Goal: Task Accomplishment & Management: Complete application form

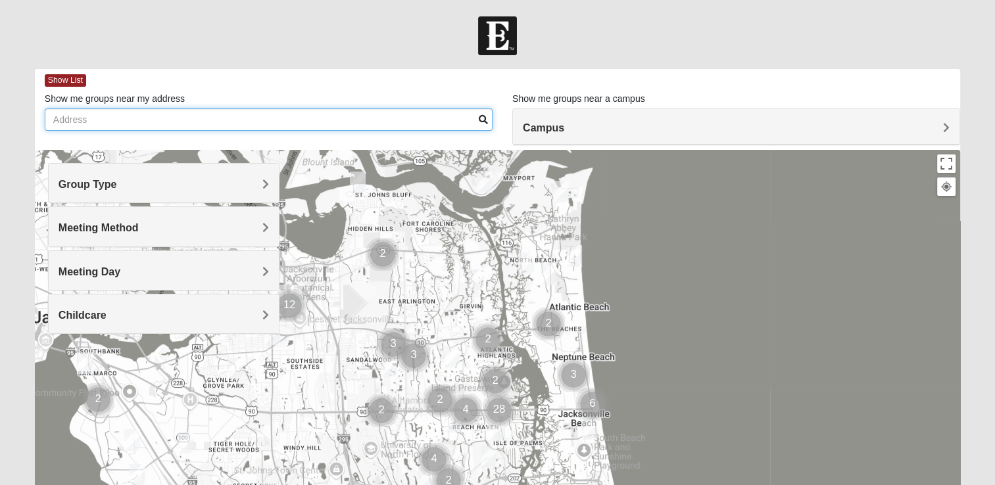
click at [384, 123] on input "Show me groups near my address" at bounding box center [269, 120] width 448 height 22
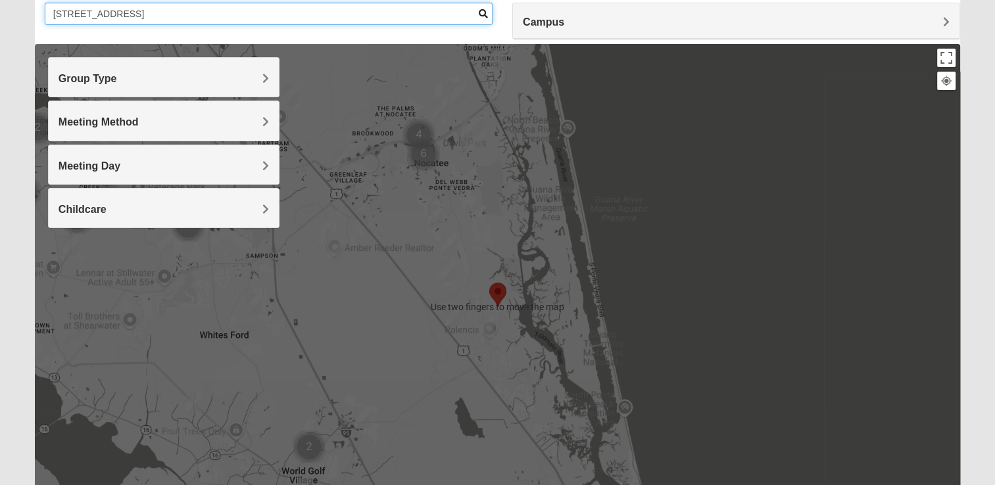
scroll to position [105, 0]
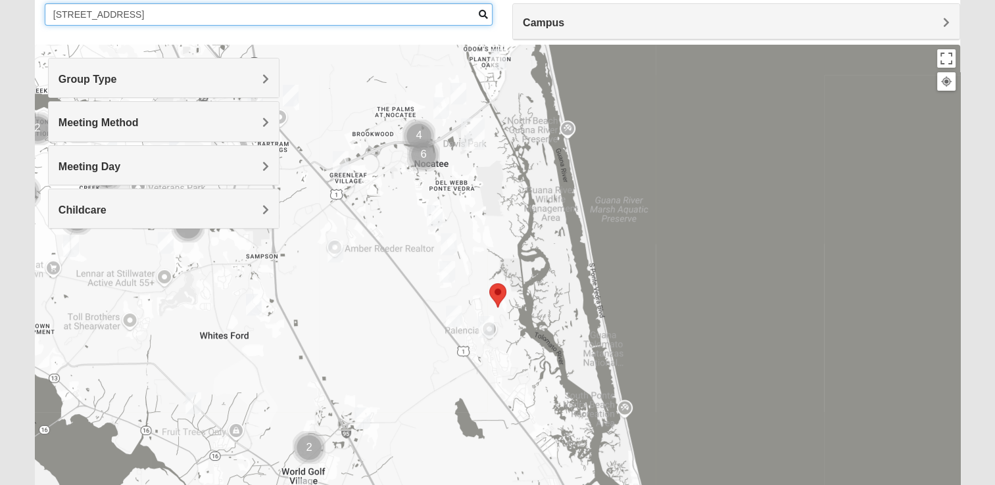
type input "81 brasilla ave saint augustine"
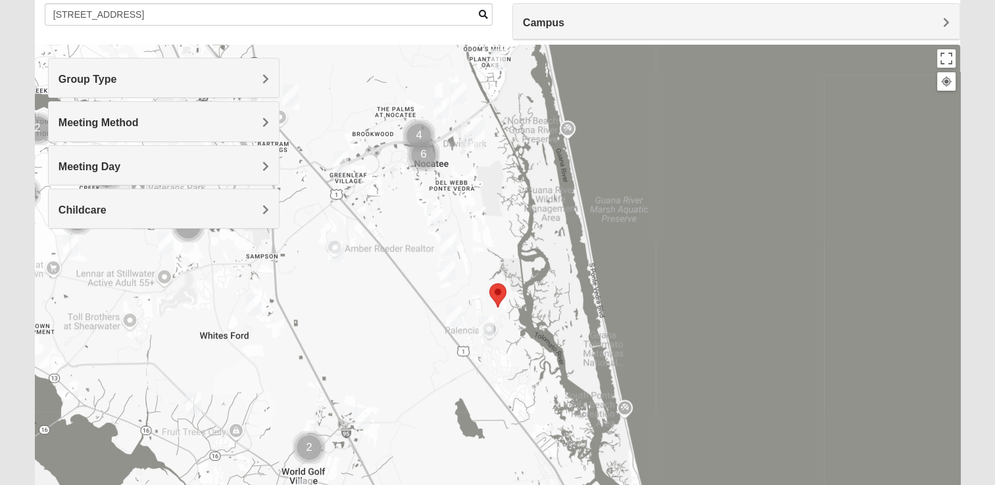
click at [484, 321] on img "Mens Holtz 32095" at bounding box center [486, 327] width 26 height 32
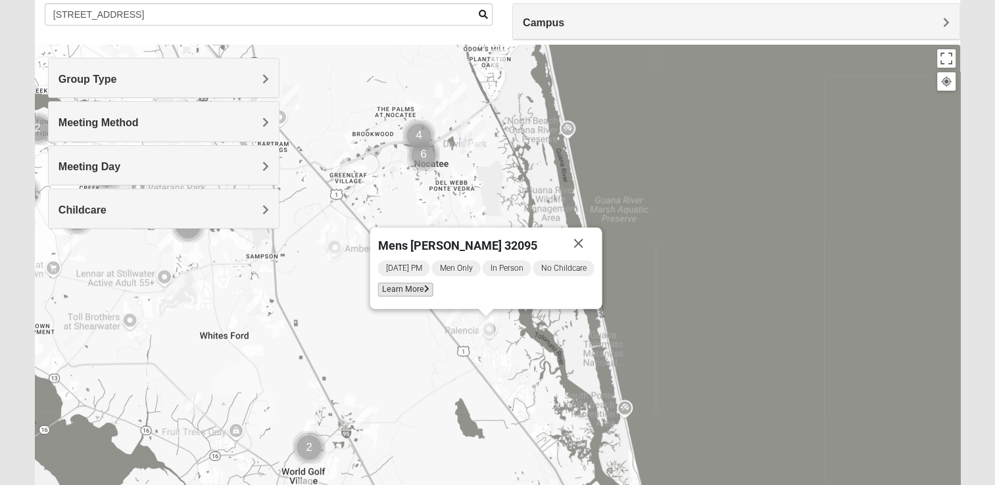
click at [426, 290] on icon at bounding box center [426, 290] width 5 height 8
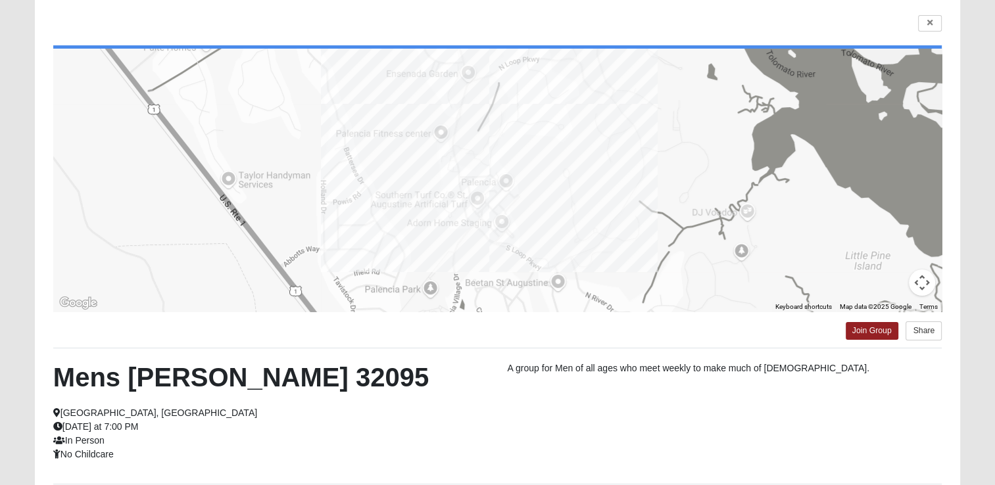
scroll to position [94, 0]
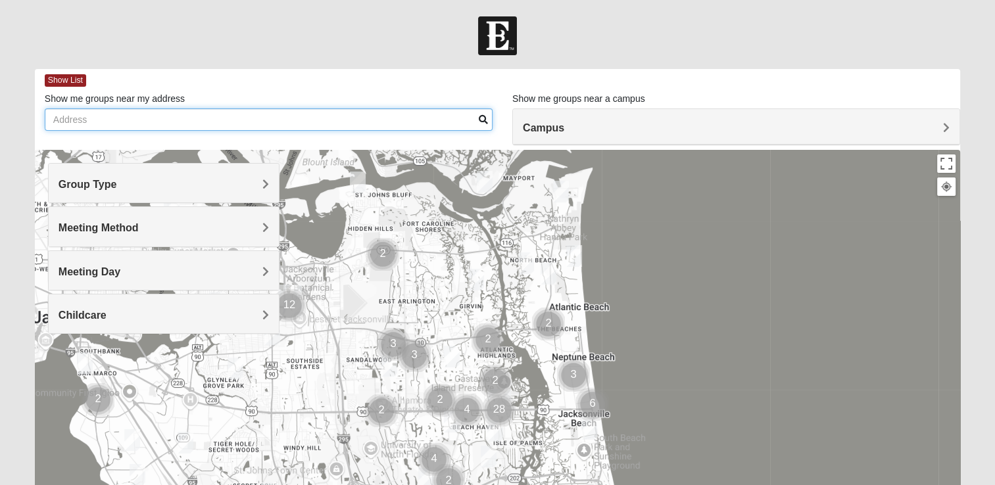
click at [80, 120] on input "Show me groups near my address" at bounding box center [269, 120] width 448 height 22
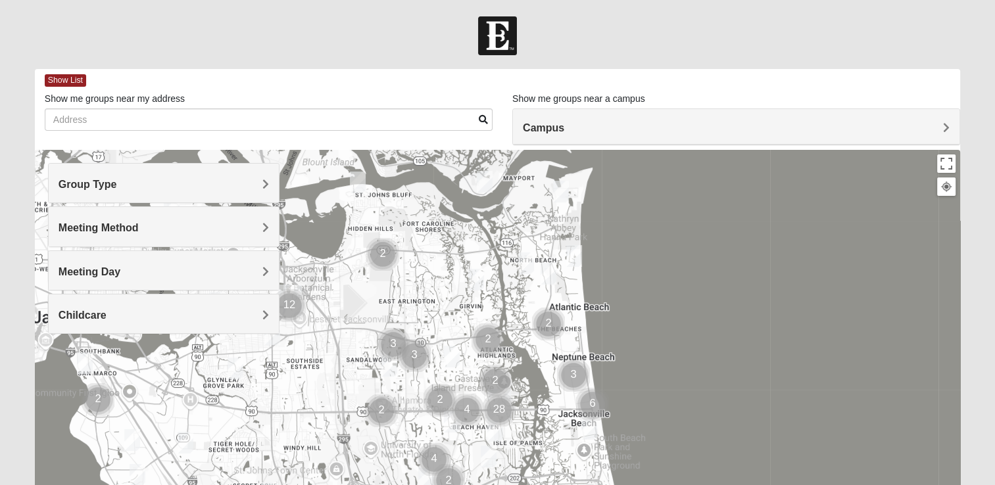
click at [224, 185] on h4 "Group Type" at bounding box center [164, 184] width 211 height 12
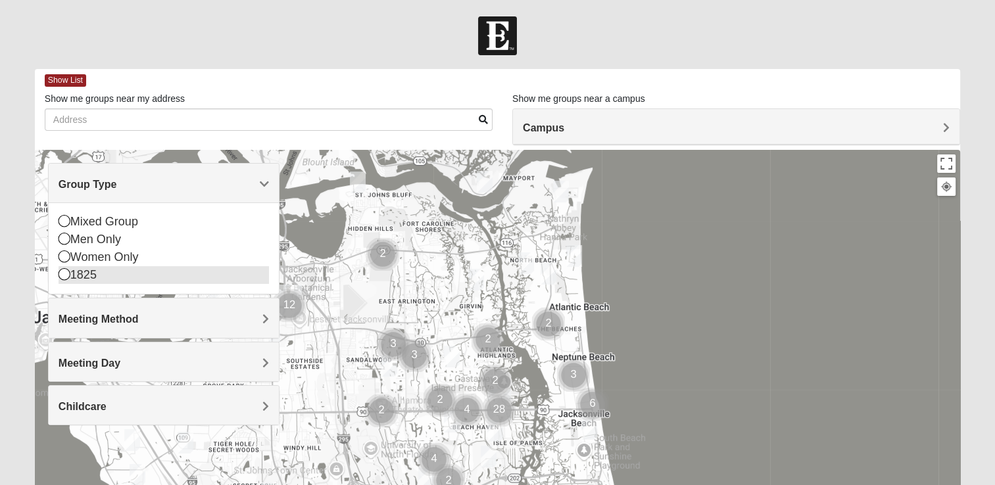
click at [66, 274] on icon at bounding box center [65, 274] width 12 height 12
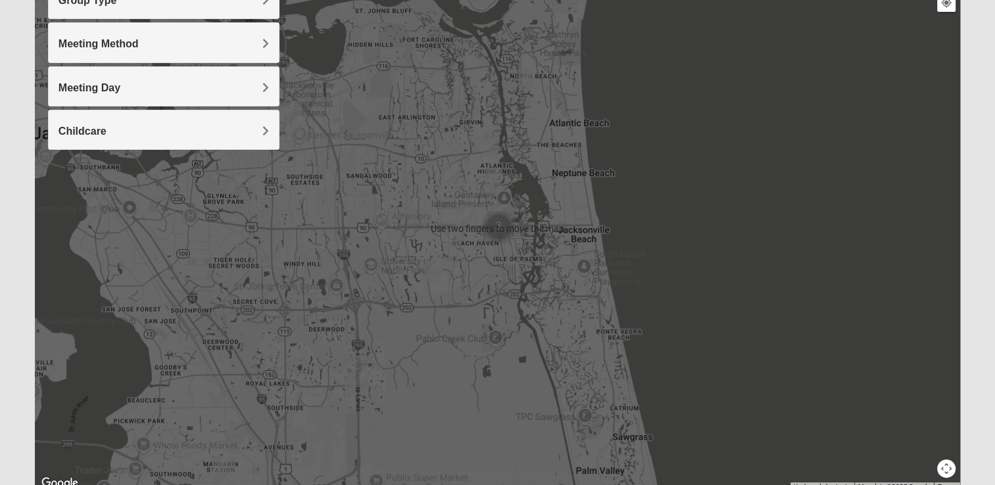
scroll to position [238, 0]
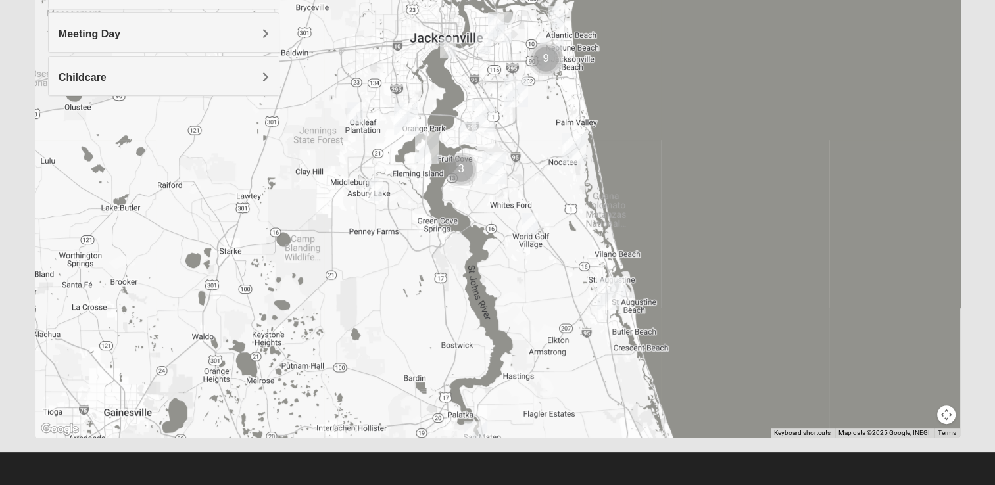
click at [533, 220] on img "1825 Mixed Barfield 32092" at bounding box center [530, 224] width 26 height 32
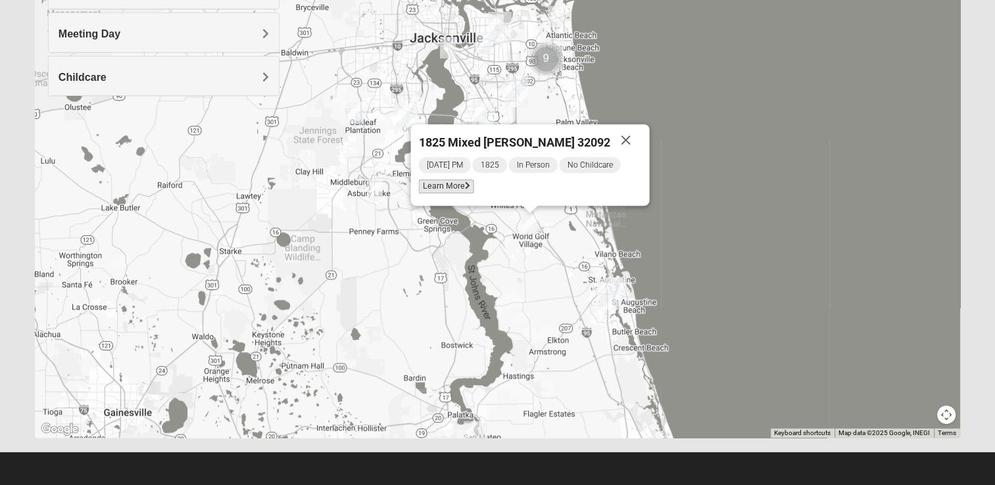
click at [462, 187] on span "Learn More" at bounding box center [445, 187] width 55 height 14
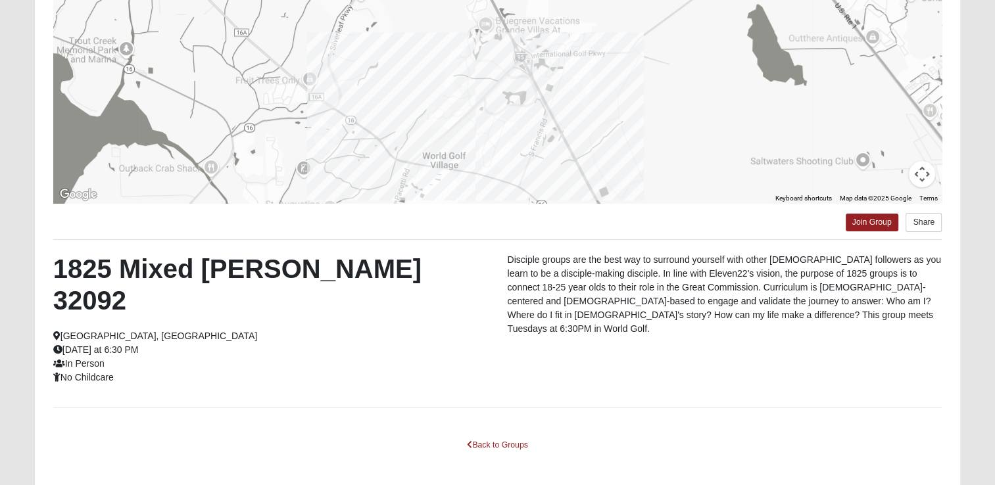
scroll to position [226, 0]
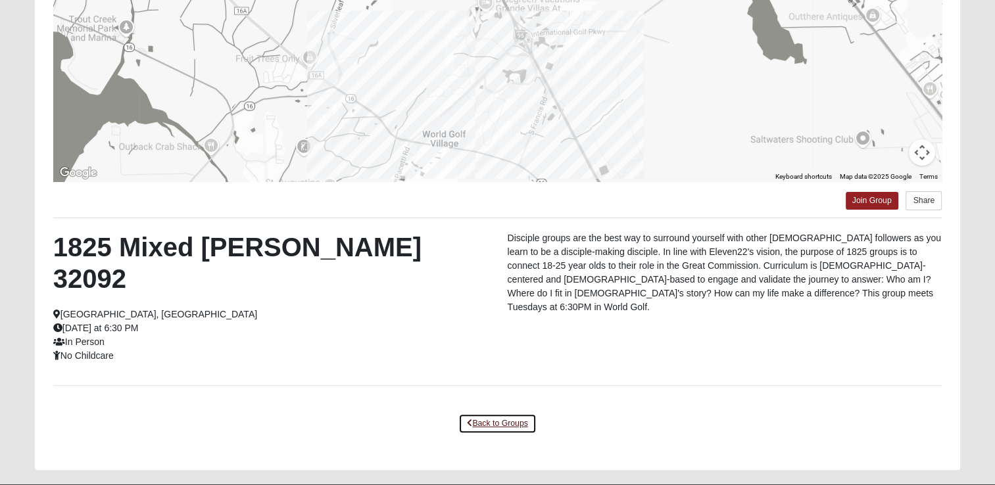
click at [493, 414] on link "Back to Groups" at bounding box center [498, 424] width 78 height 20
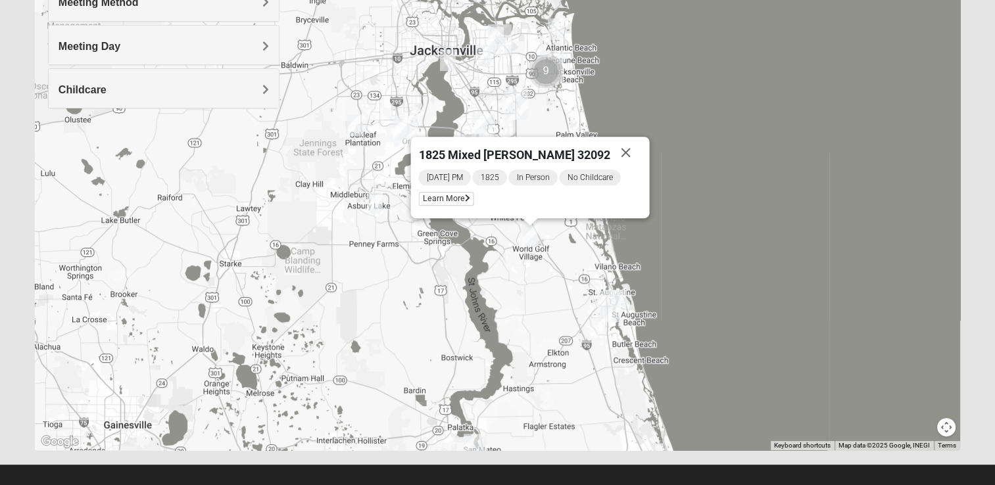
click at [626, 298] on img "1825 Mixed Lauter 32080" at bounding box center [618, 301] width 26 height 32
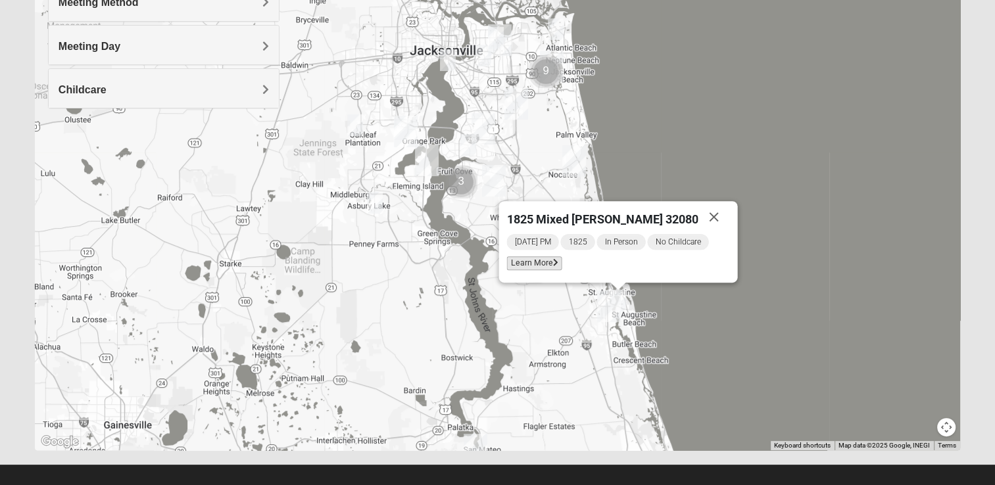
click at [532, 268] on span "Learn More" at bounding box center [534, 264] width 55 height 14
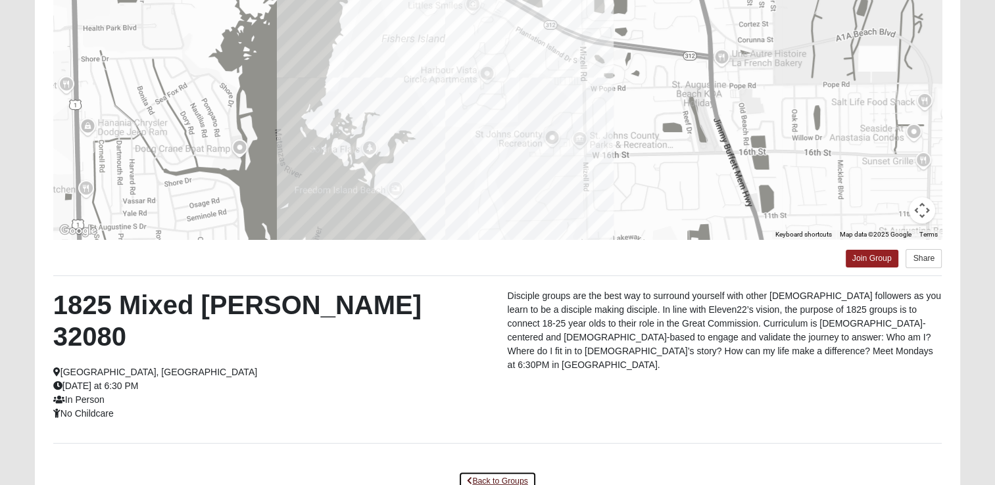
click at [504, 472] on link "Back to Groups" at bounding box center [498, 482] width 78 height 20
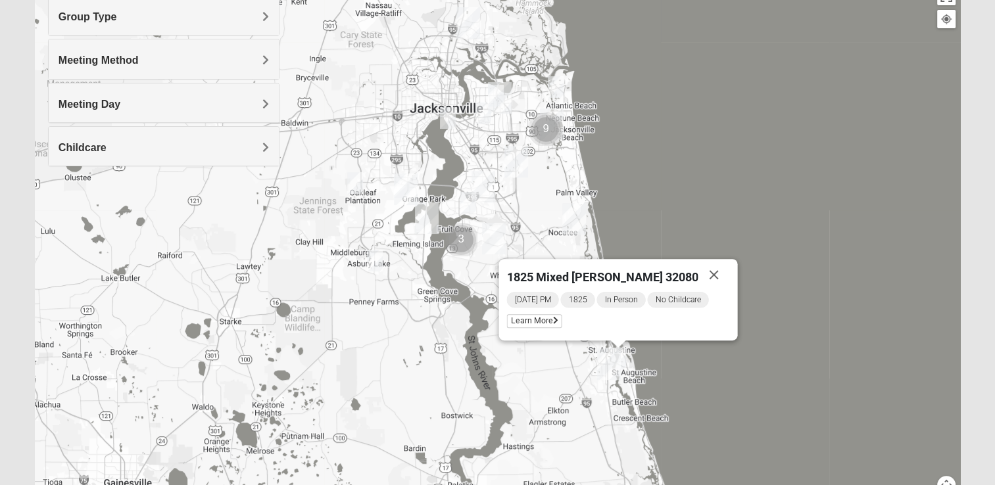
click at [466, 203] on img "Mandarin" at bounding box center [483, 187] width 34 height 42
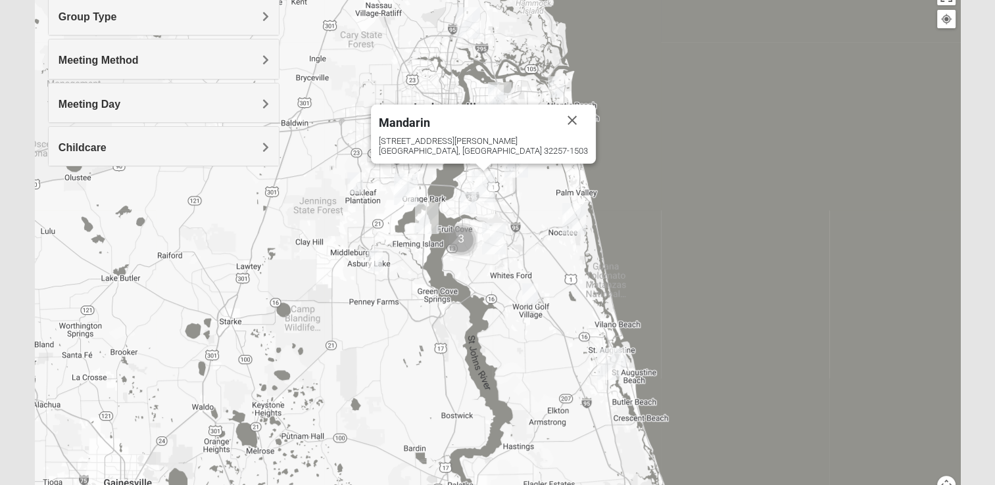
click at [551, 87] on img "1825 Mixed Curry 32233" at bounding box center [556, 87] width 26 height 32
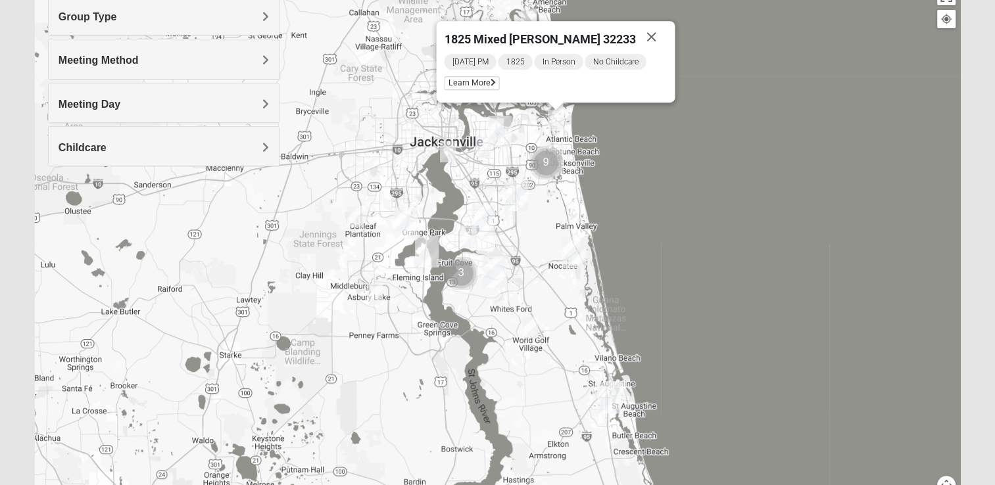
click at [443, 153] on img "1825 Mixed Chamberlian/Hicks 32207" at bounding box center [448, 152] width 26 height 32
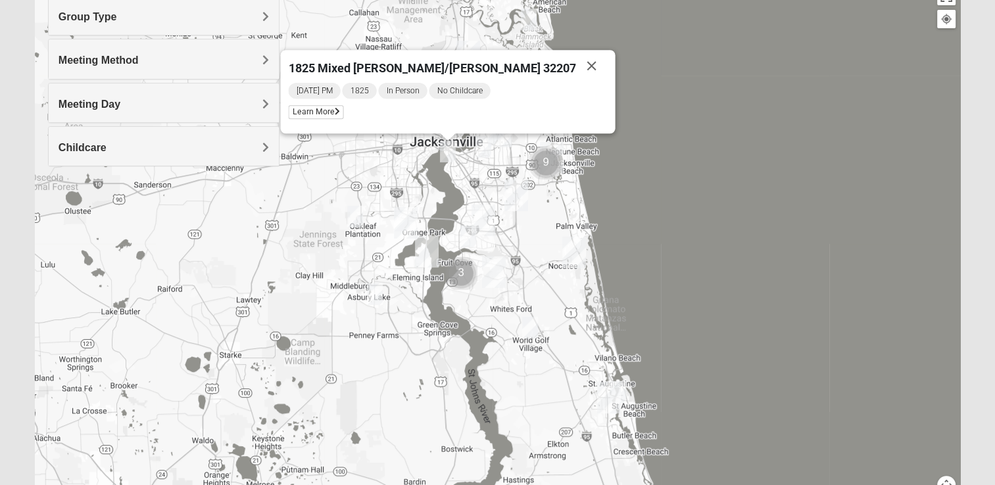
click at [374, 295] on img "1825 Mixed Fennell 32043" at bounding box center [375, 294] width 26 height 32
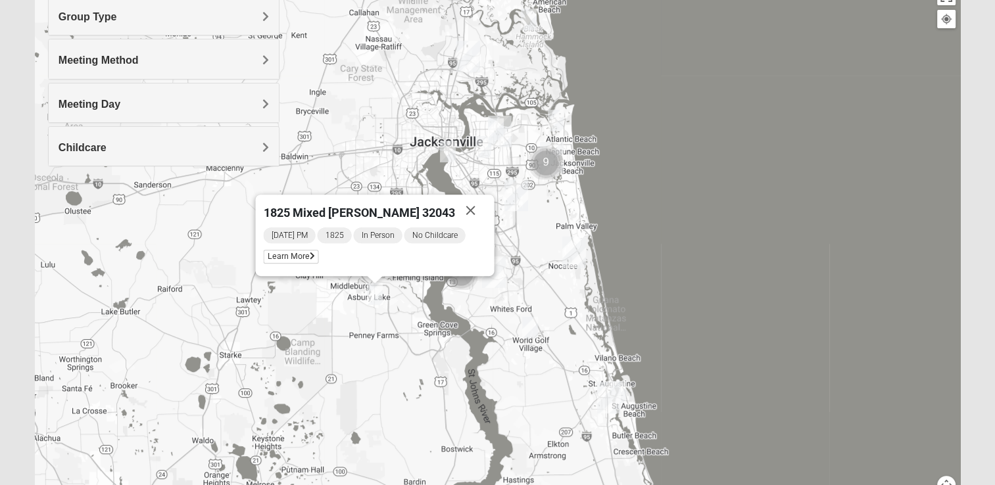
click at [91, 25] on div "Group Type" at bounding box center [164, 15] width 230 height 39
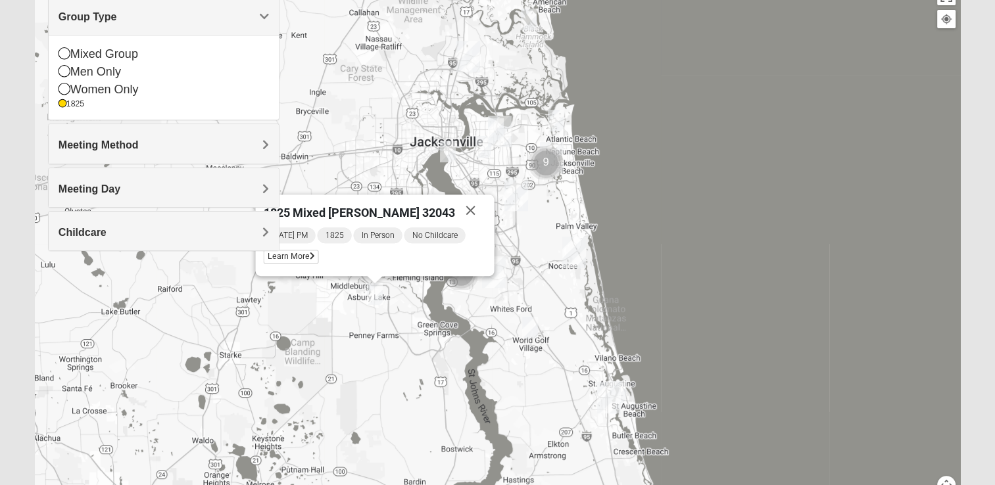
click at [66, 58] on icon at bounding box center [65, 53] width 12 height 12
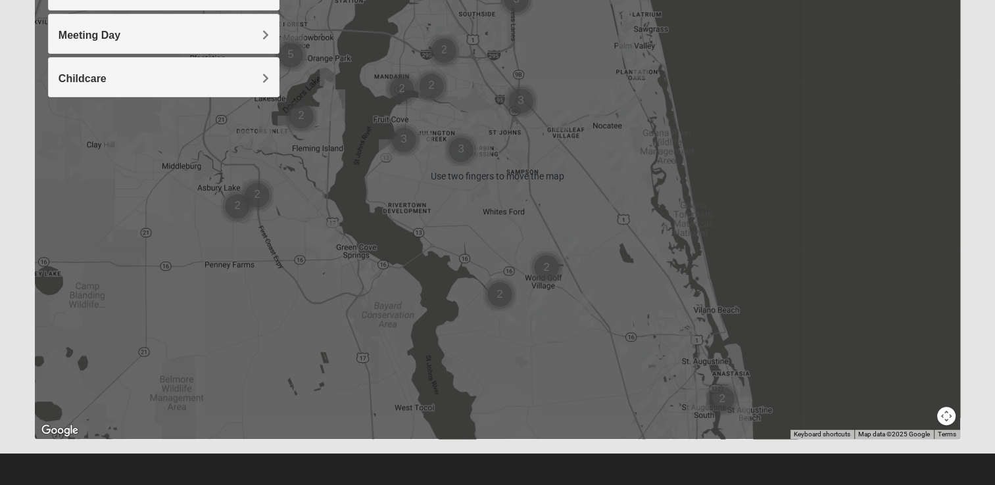
scroll to position [238, 0]
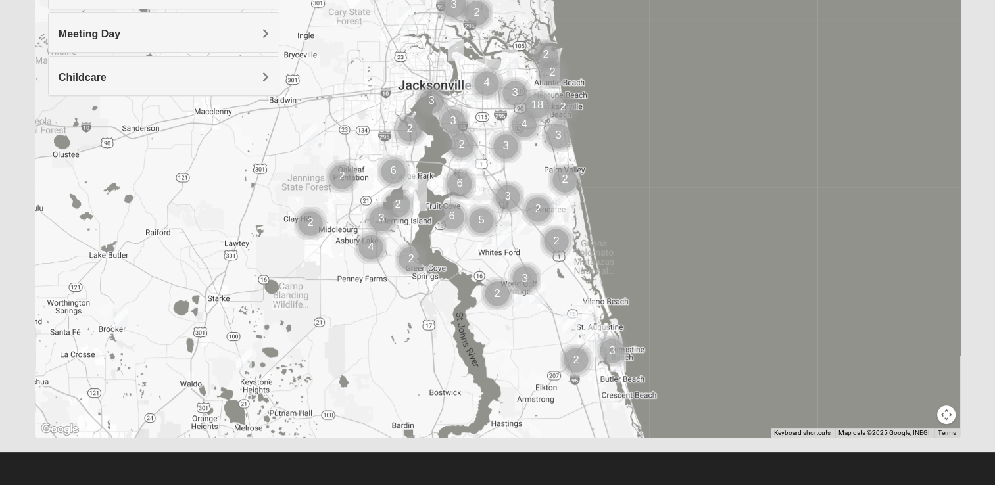
click at [559, 242] on img "Cluster of 2 groups" at bounding box center [556, 241] width 43 height 43
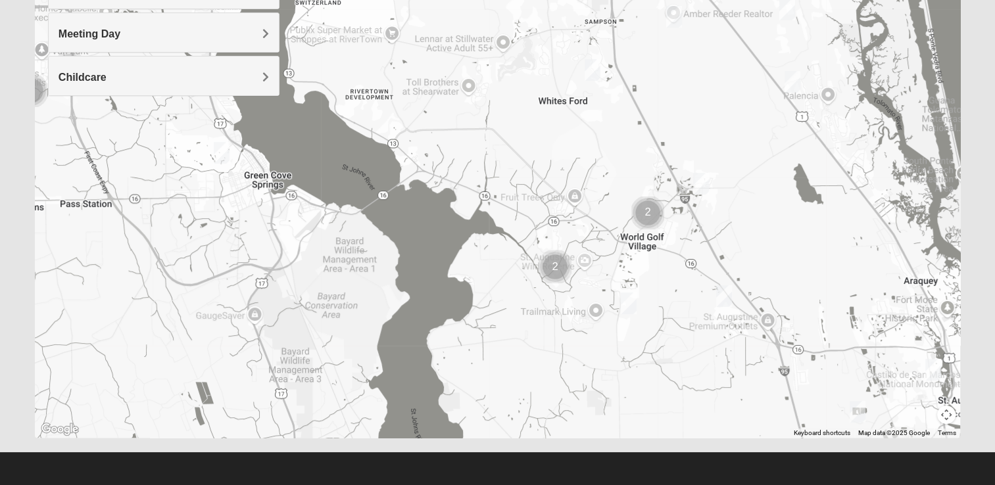
click at [788, 78] on img "Mixed Gerville-Reache 32095" at bounding box center [793, 82] width 26 height 32
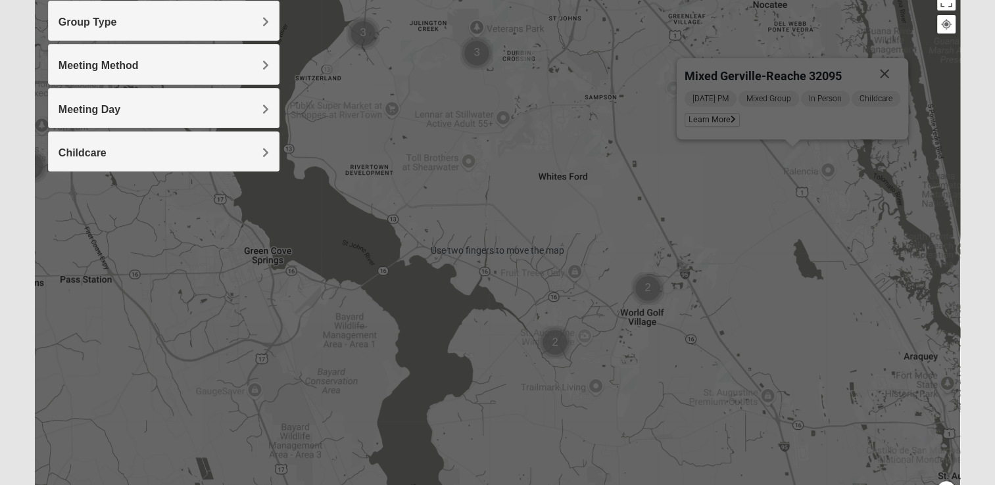
scroll to position [162, 0]
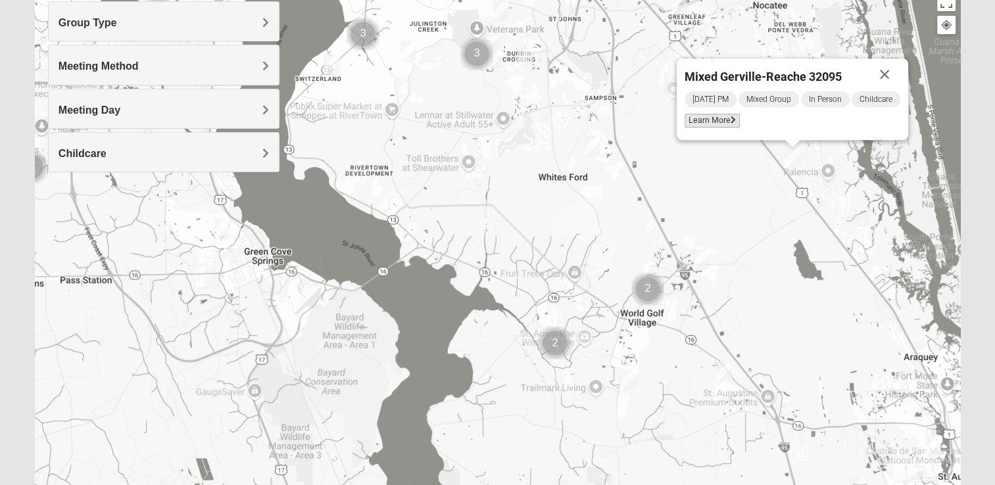
click at [705, 120] on span "Learn More" at bounding box center [712, 121] width 55 height 14
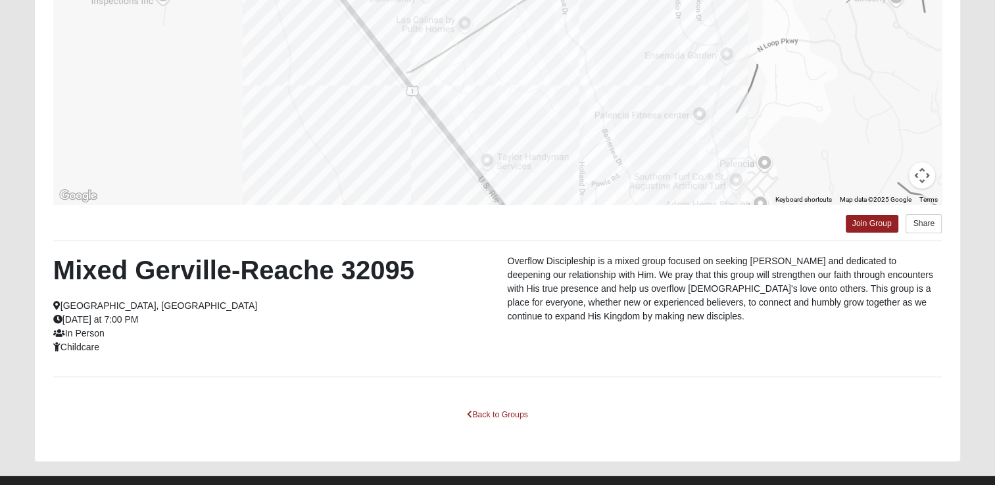
scroll to position [226, 0]
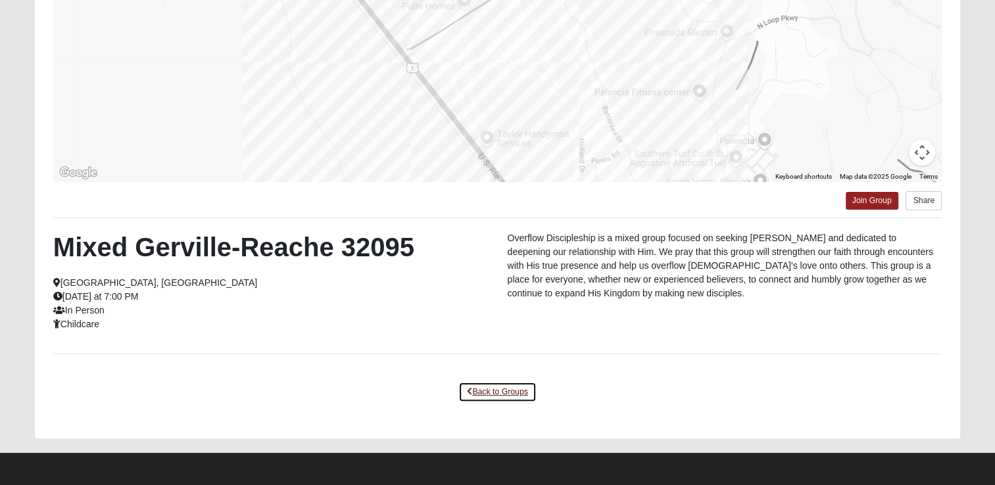
click at [484, 395] on link "Back to Groups" at bounding box center [498, 392] width 78 height 20
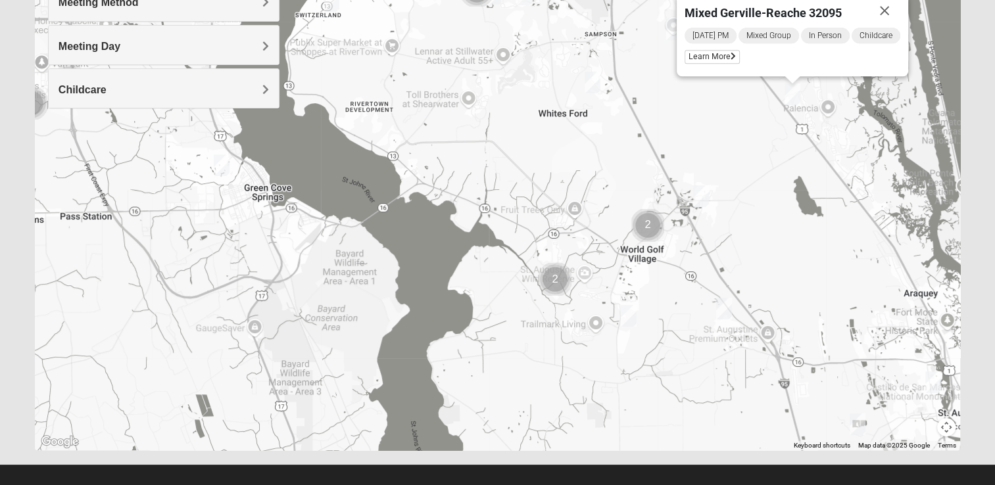
click at [772, 246] on div "Mixed Gerville-Reache 32095 Tuesday PM Mixed Group In Person Childcare Learn Mo…" at bounding box center [498, 187] width 926 height 526
click at [879, 16] on button "Close" at bounding box center [885, 11] width 32 height 32
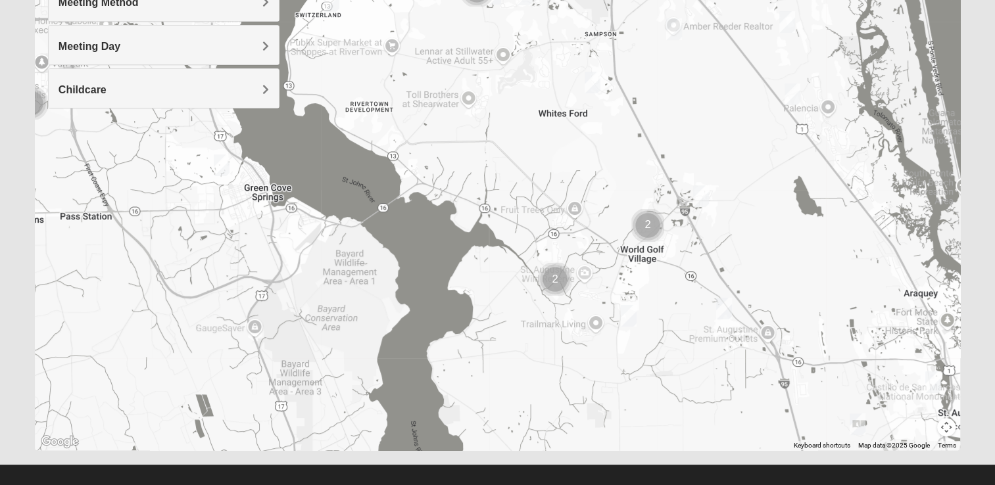
click at [780, 28] on img "Mixed Adams 32081" at bounding box center [787, 22] width 26 height 32
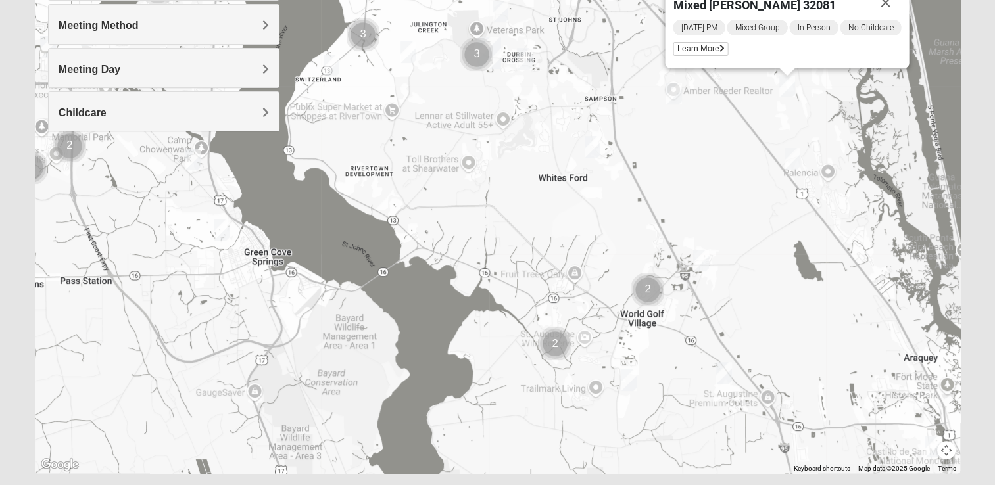
scroll to position [204, 0]
click at [674, 95] on img "Mixed Schueren 32095" at bounding box center [674, 92] width 26 height 32
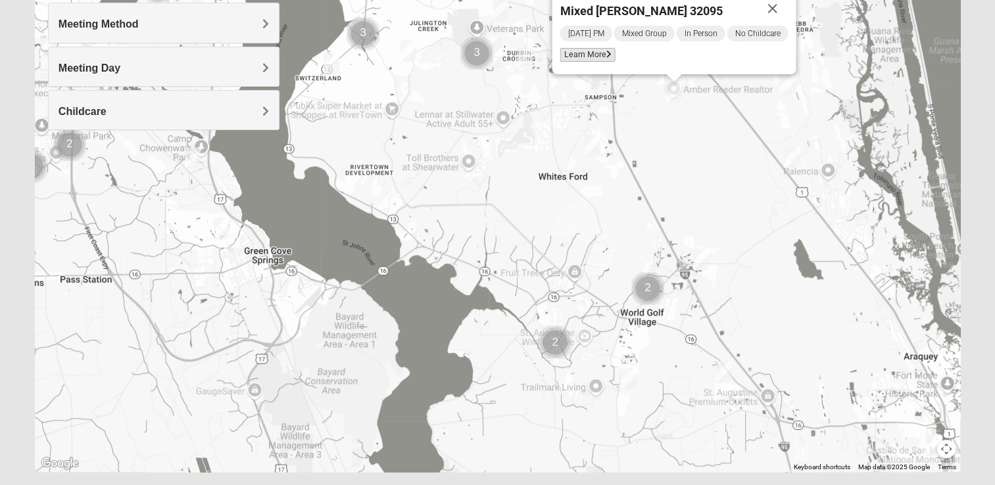
click at [571, 55] on span "Learn More" at bounding box center [587, 55] width 55 height 14
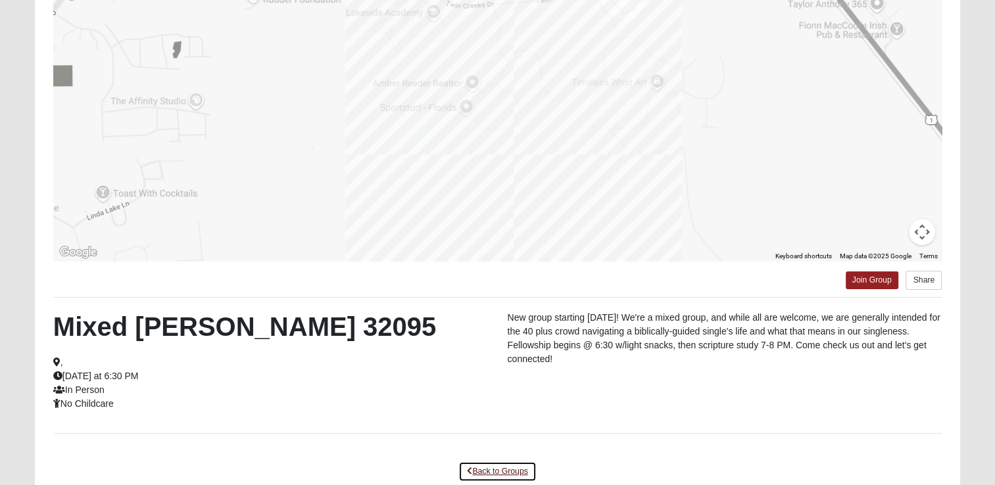
click at [491, 470] on link "Back to Groups" at bounding box center [498, 472] width 78 height 20
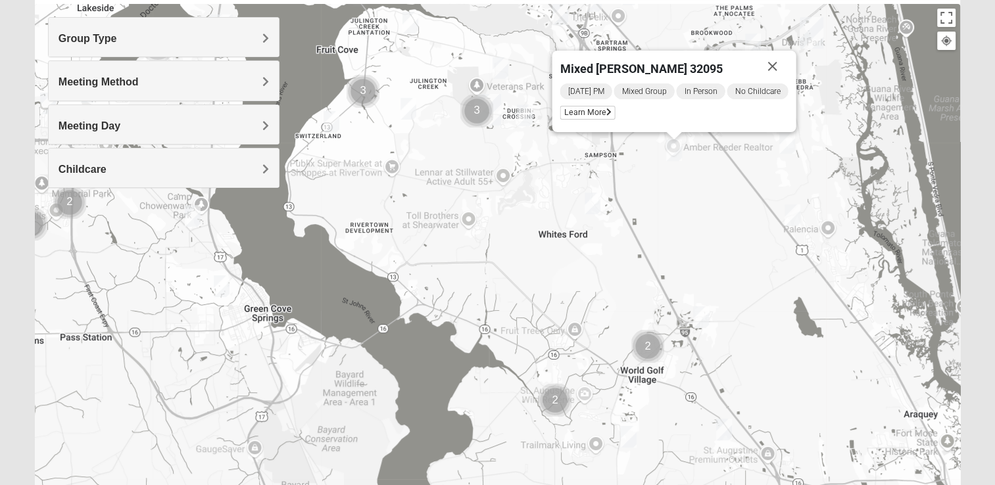
click at [693, 320] on img "Mixed Owen/Monk 32095" at bounding box center [701, 317] width 26 height 32
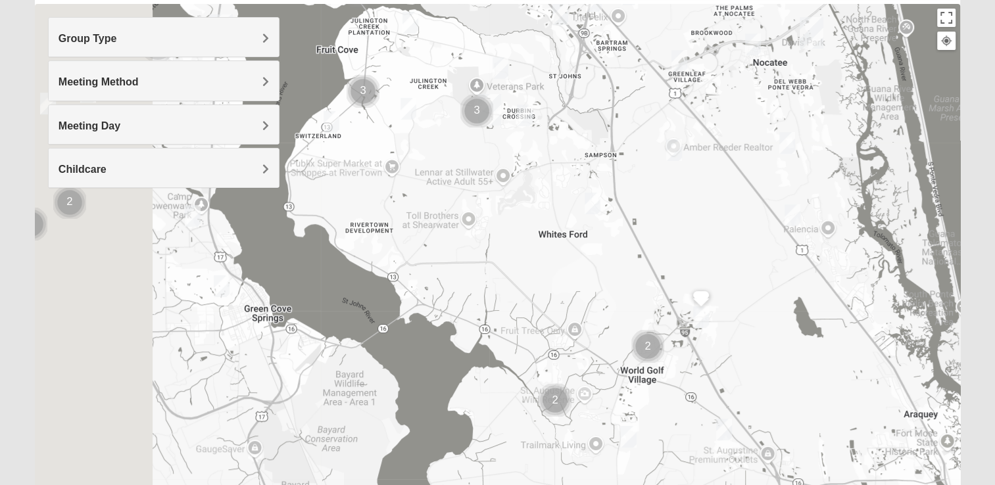
click at [693, 320] on img "Mixed Owen/Monk 32095" at bounding box center [701, 317] width 26 height 32
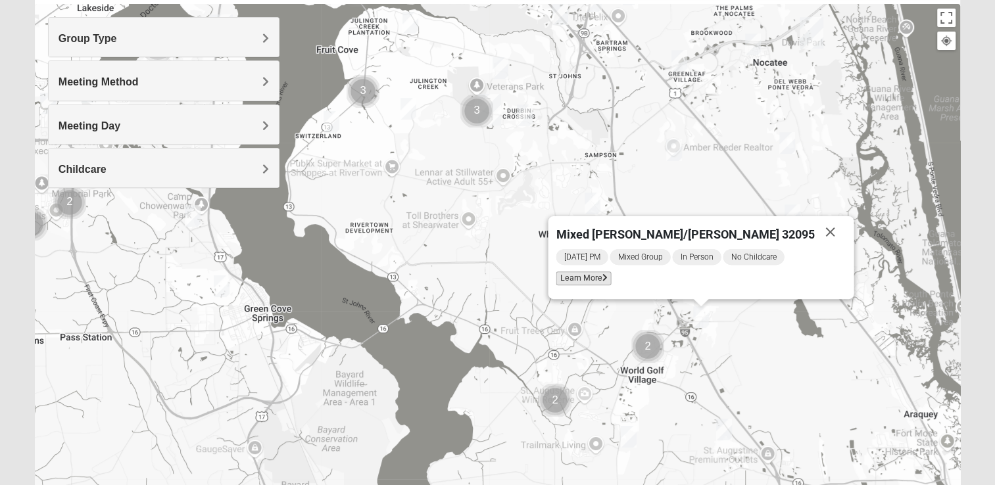
click at [602, 284] on span "Learn More" at bounding box center [583, 279] width 55 height 14
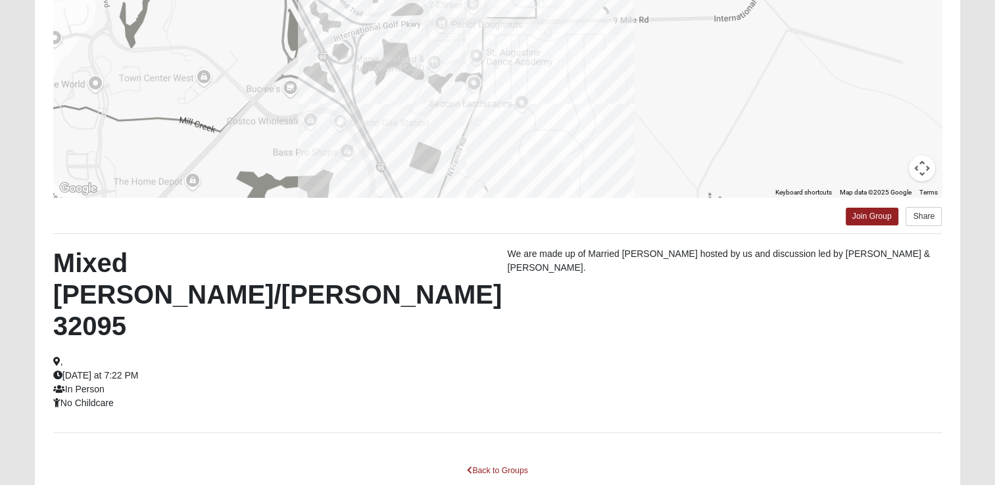
scroll to position [226, 0]
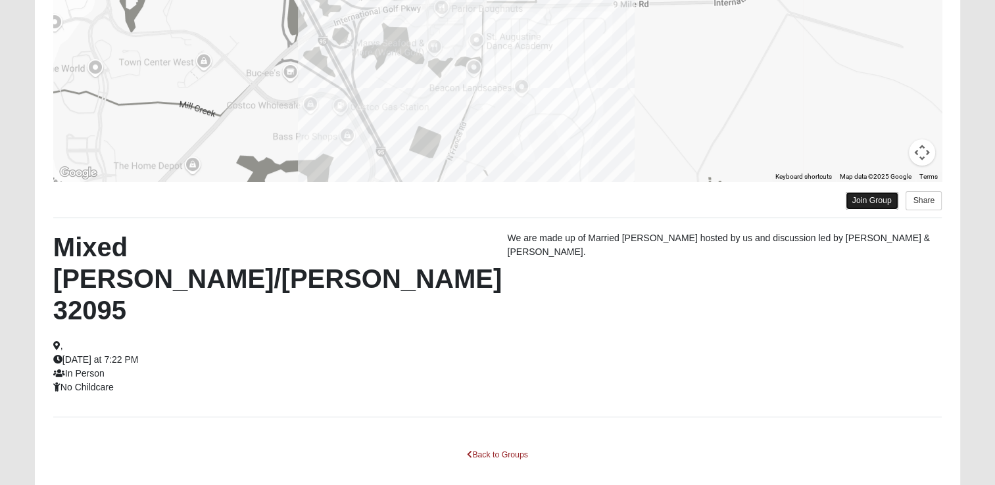
click at [859, 201] on link "Join Group" at bounding box center [872, 201] width 53 height 18
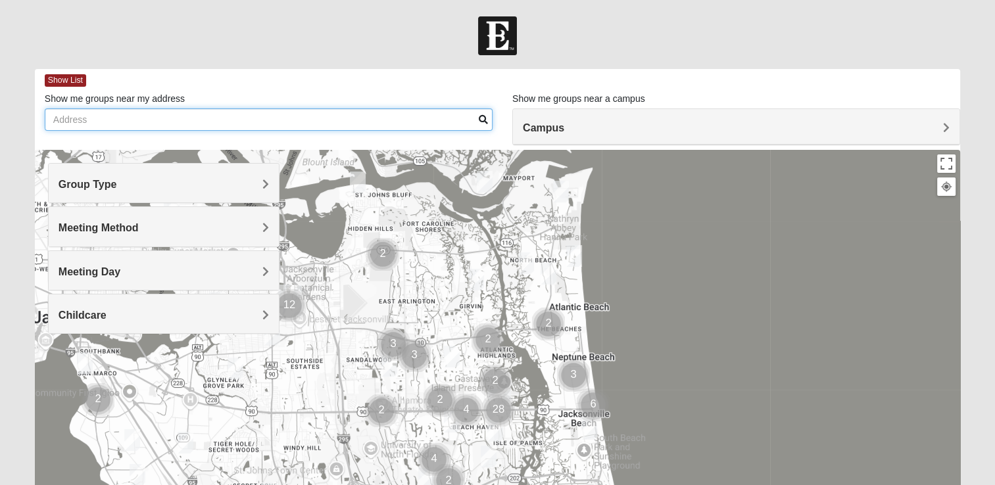
click at [66, 122] on input "Show me groups near my address" at bounding box center [269, 120] width 448 height 22
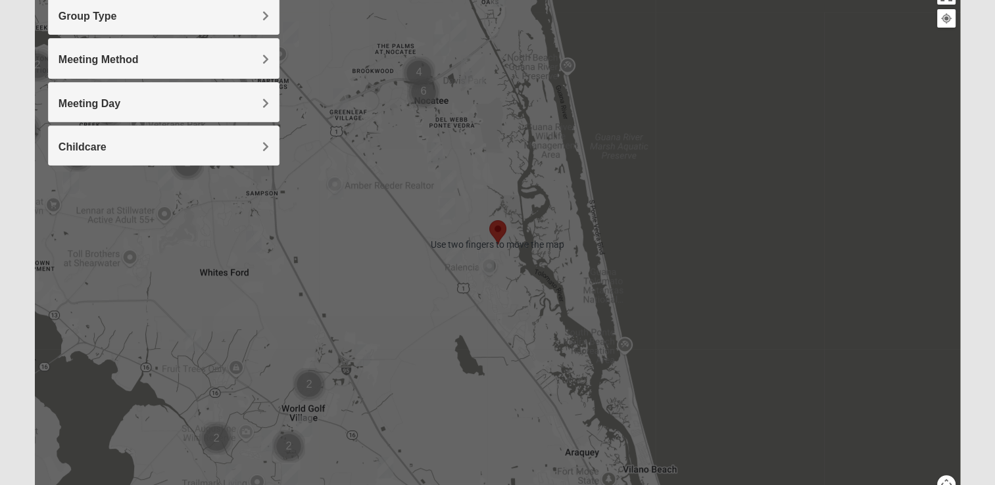
scroll to position [195, 0]
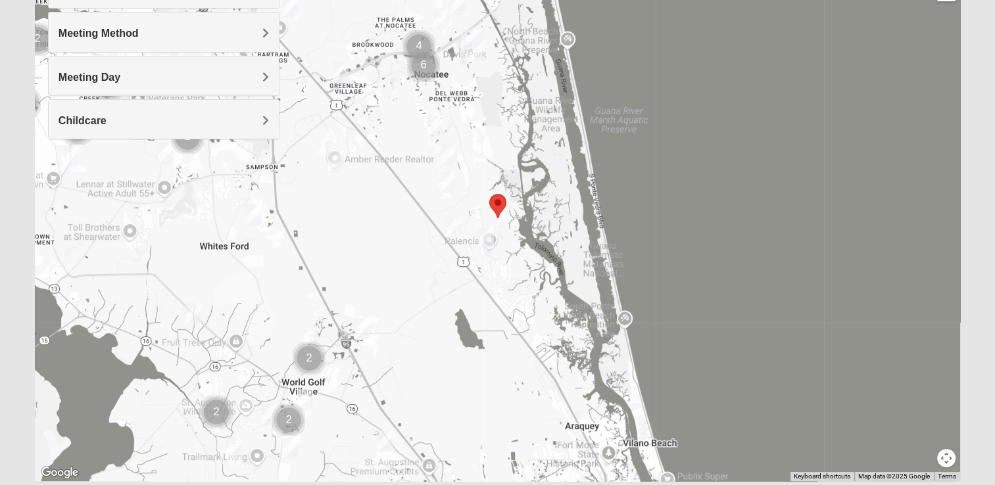
type input "81 brasilla ave saint augustine"
click at [303, 396] on img "Womens Shesterenko 32092" at bounding box center [304, 400] width 26 height 32
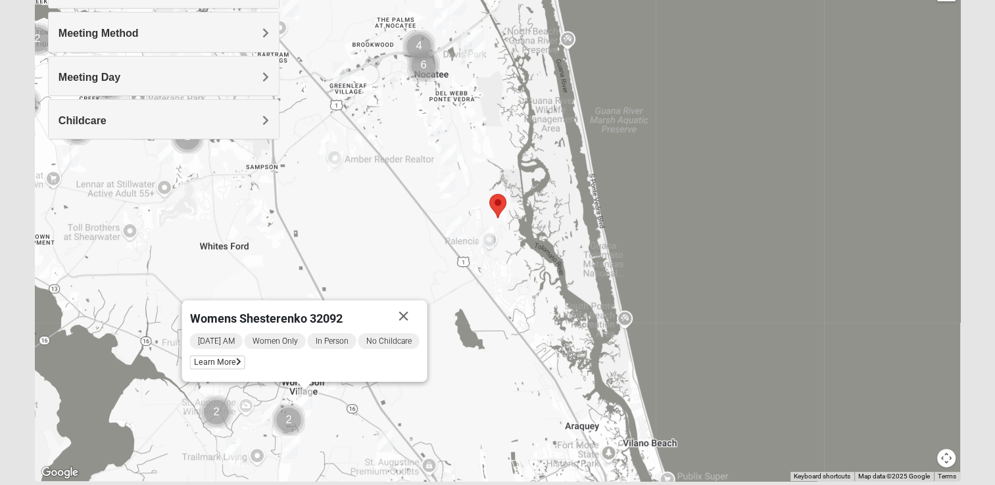
click at [267, 409] on img "Cluster of 2 groups" at bounding box center [288, 420] width 43 height 43
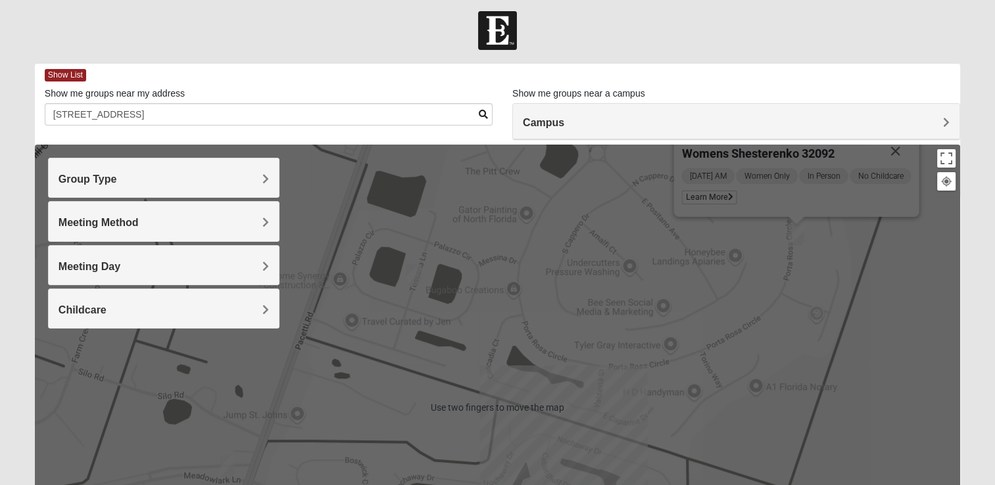
scroll to position [0, 0]
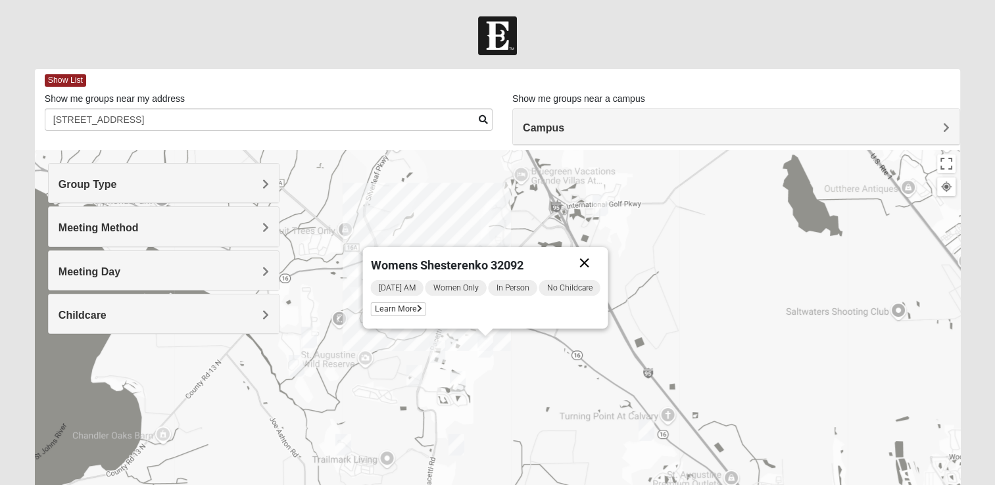
click at [587, 262] on button "Close" at bounding box center [584, 263] width 32 height 32
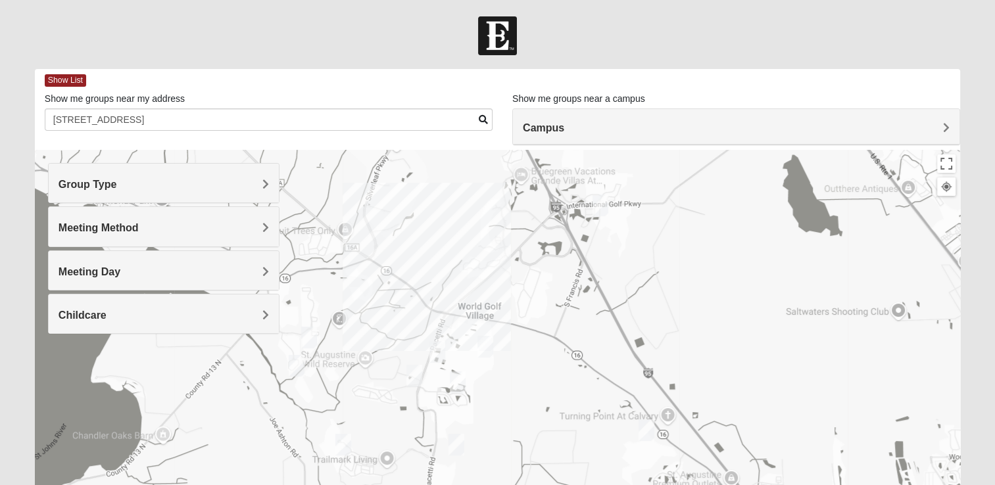
click at [601, 201] on img "Mixed Owen/Monk 32095" at bounding box center [600, 205] width 26 height 32
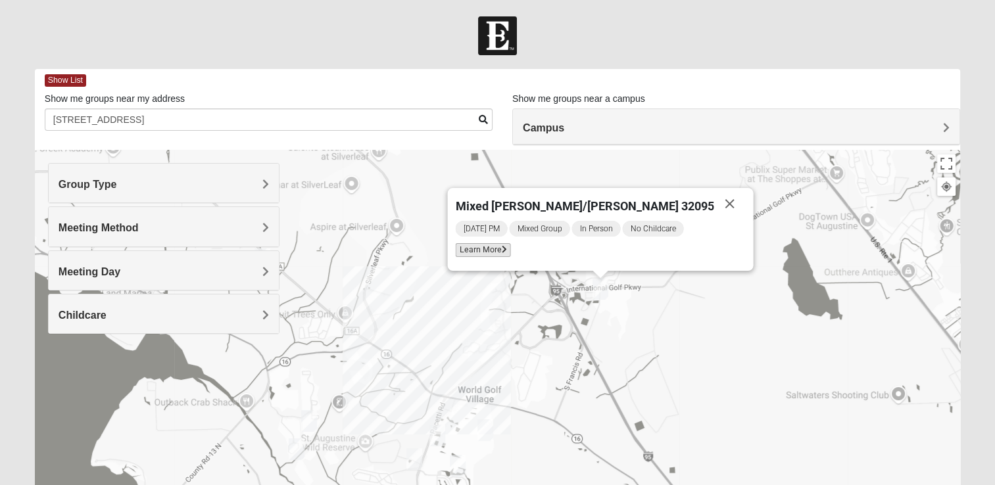
click at [510, 255] on span "Learn More" at bounding box center [482, 250] width 55 height 14
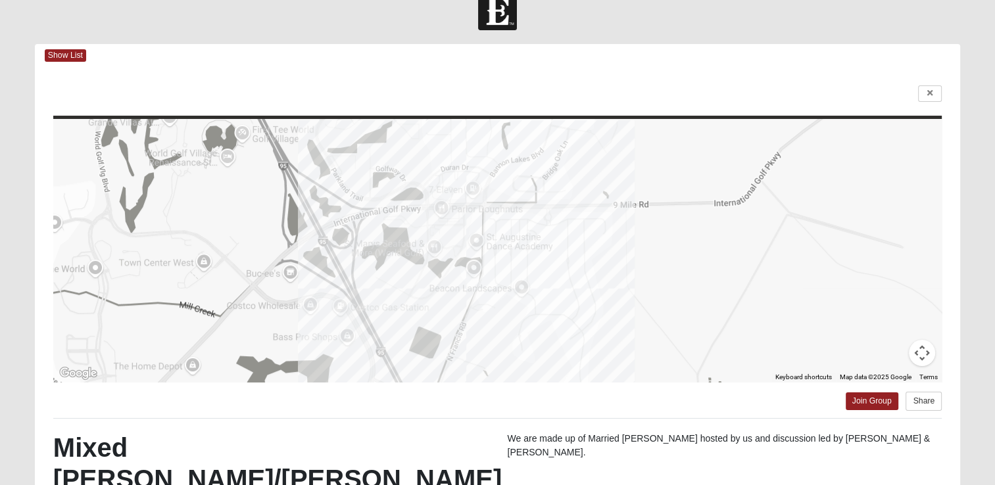
scroll to position [26, 0]
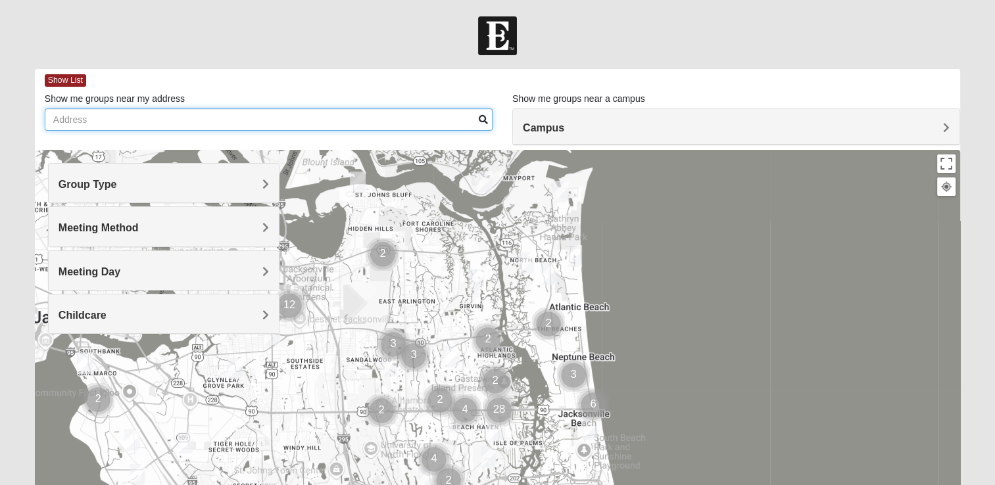
click at [205, 124] on input "Show me groups near my address" at bounding box center [269, 120] width 448 height 22
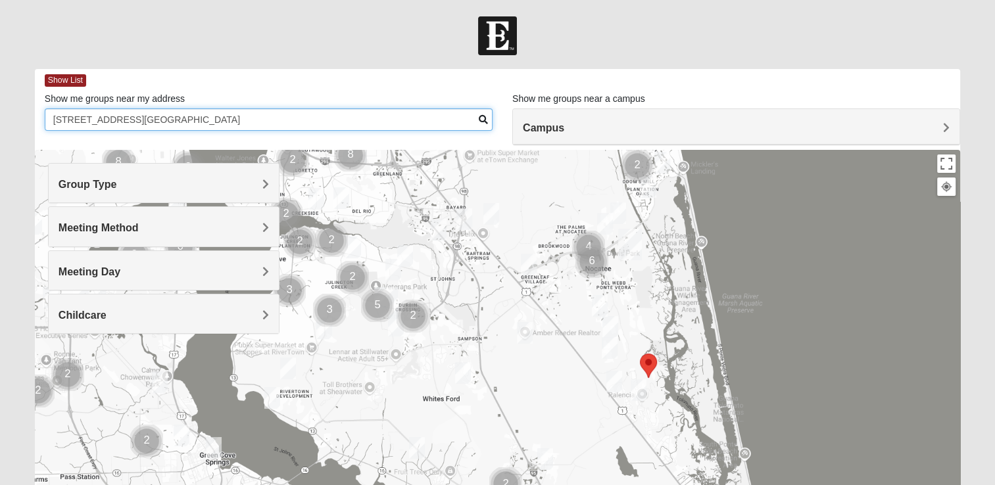
type input "[STREET_ADDRESS][GEOGRAPHIC_DATA]"
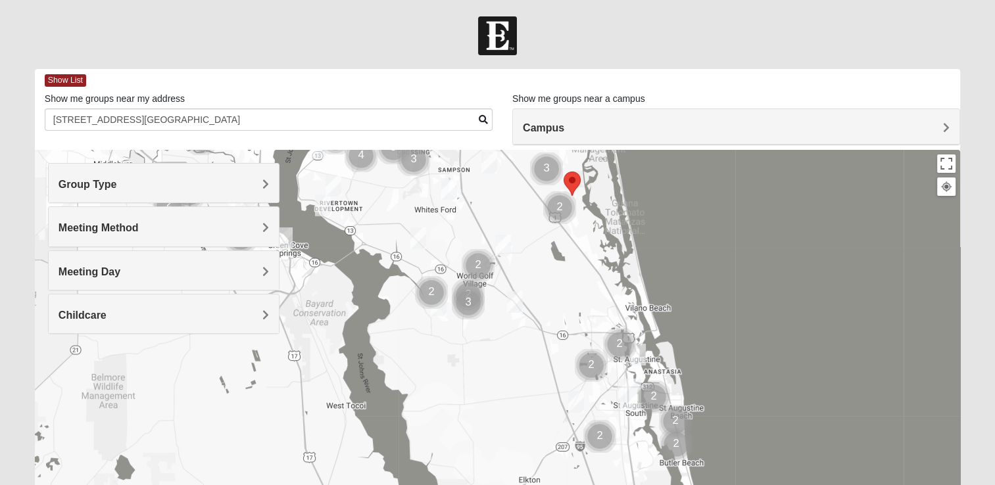
click at [580, 407] on img "Mixed Noteware 32084" at bounding box center [576, 402] width 26 height 32
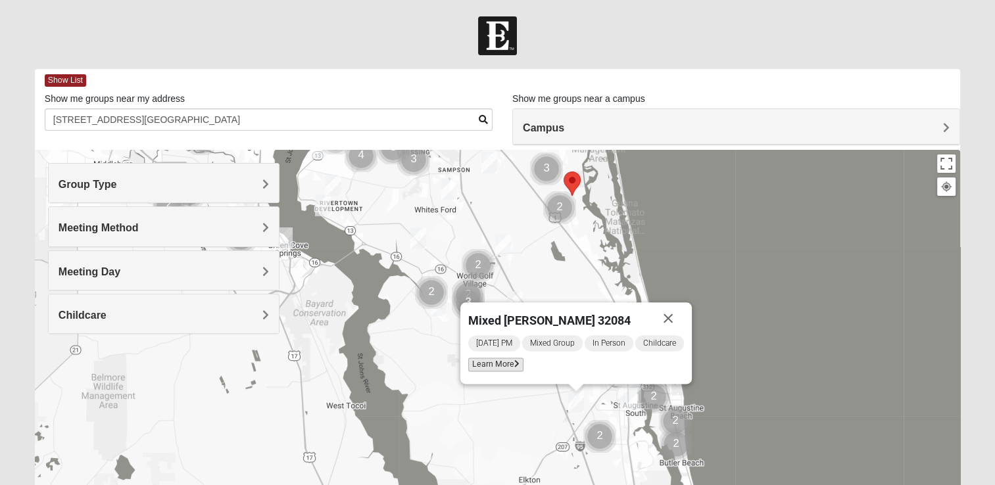
click at [493, 364] on span "Learn More" at bounding box center [495, 365] width 55 height 14
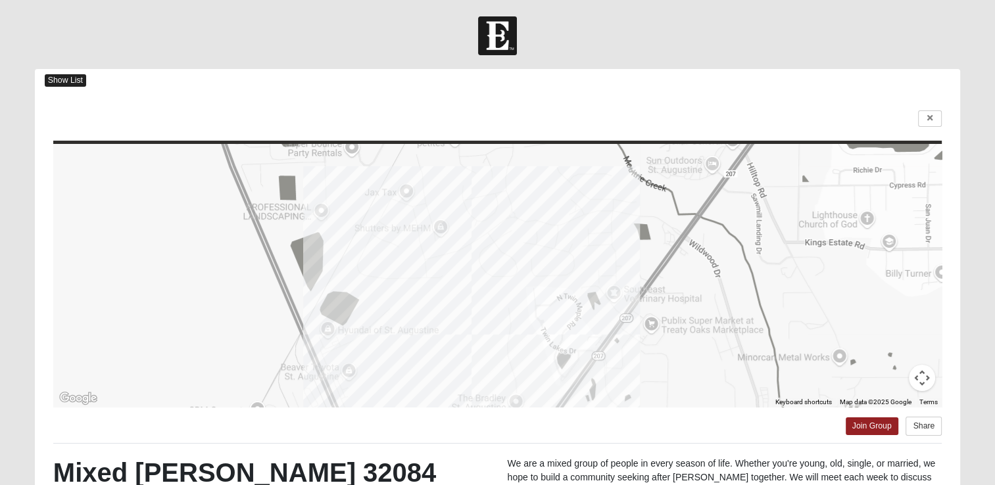
click at [77, 84] on span "Show List" at bounding box center [65, 80] width 41 height 12
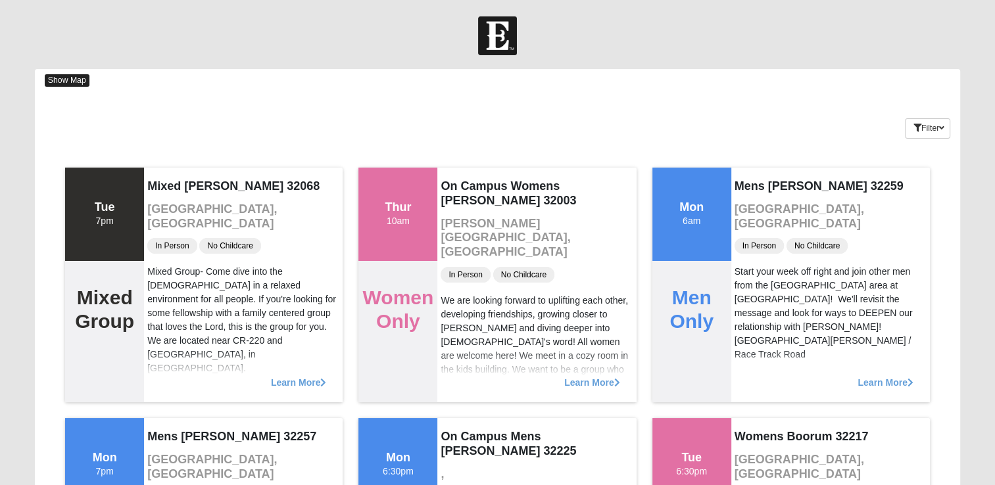
click at [74, 82] on span "Show Map" at bounding box center [67, 80] width 45 height 12
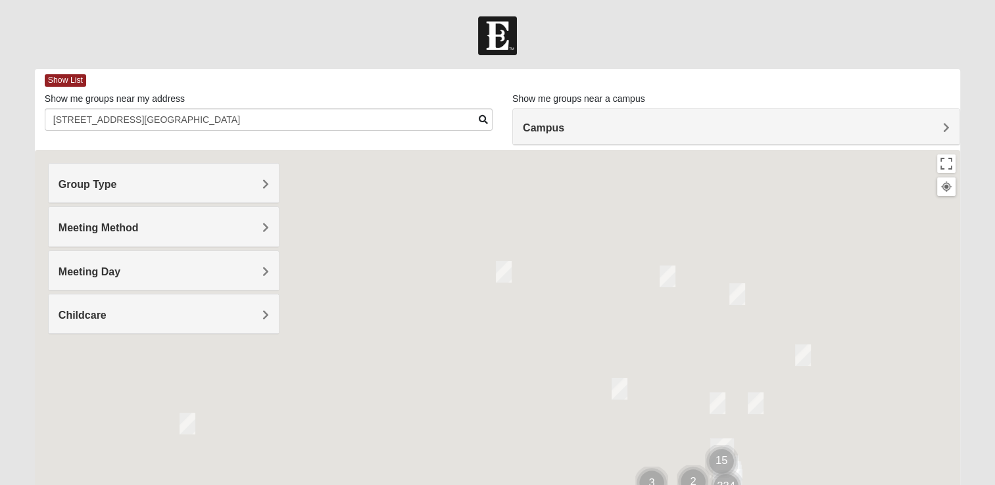
click at [112, 186] on span "Group Type" at bounding box center [88, 184] width 59 height 11
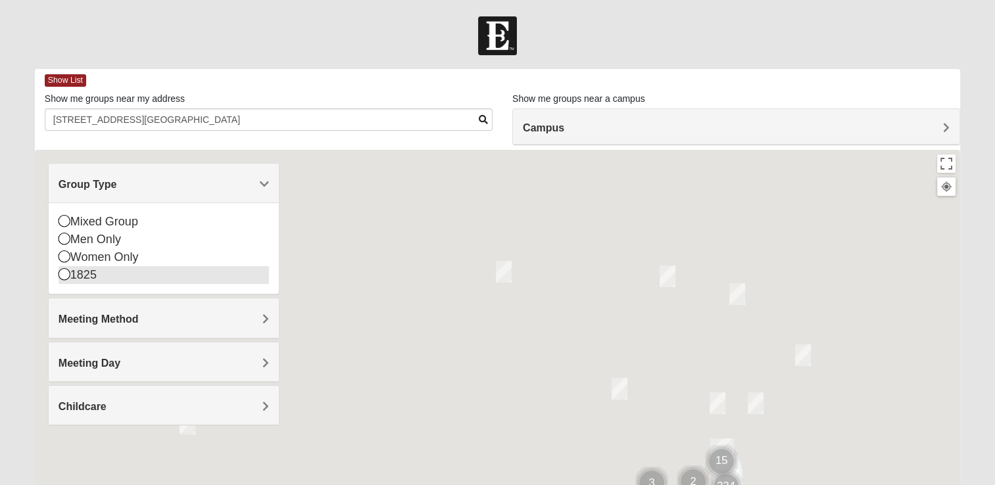
click at [62, 270] on icon at bounding box center [65, 274] width 12 height 12
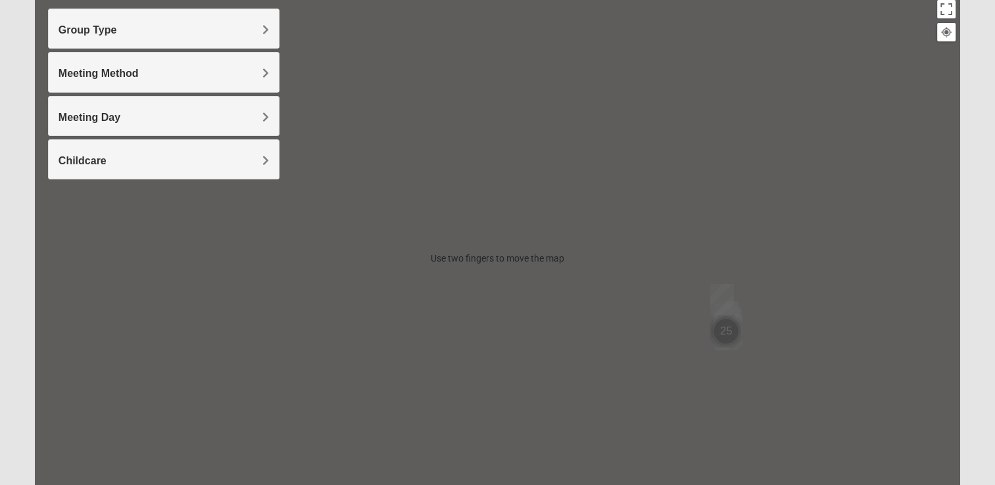
scroll to position [157, 0]
